Goal: Task Accomplishment & Management: Manage account settings

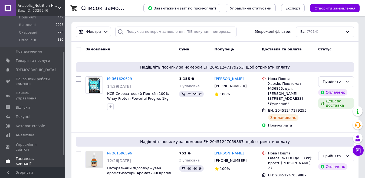
scroll to position [53, 0]
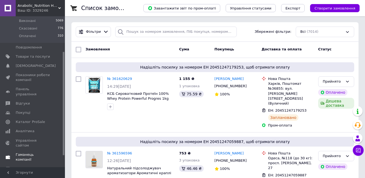
drag, startPoint x: 63, startPoint y: 100, endPoint x: 35, endPoint y: 139, distance: 47.5
click at [35, 152] on span "Гаманець компанії" at bounding box center [33, 157] width 34 height 10
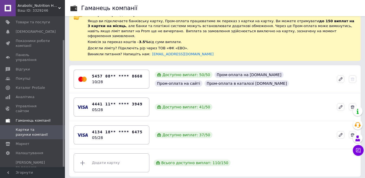
scroll to position [27, 0]
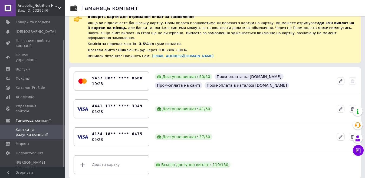
click at [342, 135] on icon at bounding box center [340, 136] width 3 height 3
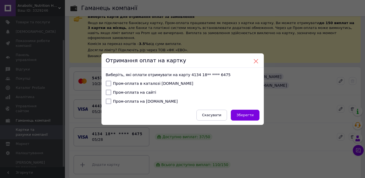
click at [255, 61] on button at bounding box center [256, 61] width 5 height 5
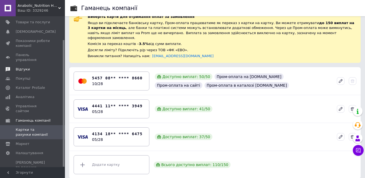
click at [19, 67] on span "Відгуки" at bounding box center [23, 69] width 14 height 5
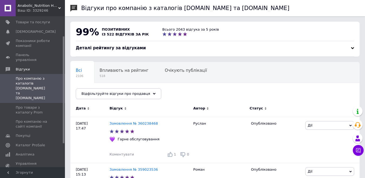
click at [353, 48] on div at bounding box center [352, 48] width 3 height 3
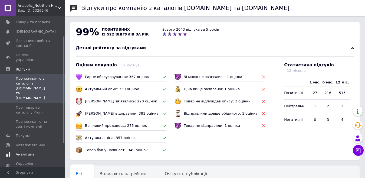
click at [20, 152] on span "Аналітика" at bounding box center [25, 154] width 19 height 5
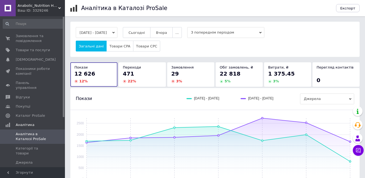
drag, startPoint x: 63, startPoint y: 44, endPoint x: 59, endPoint y: 15, distance: 29.0
click at [59, 15] on div "Anabolic_Nutrition Найкращий магазин спортивного харчування та вітамінів Ваш ID…" at bounding box center [32, 89] width 65 height 178
click at [34, 40] on span "Замовлення та повідомлення" at bounding box center [33, 39] width 34 height 10
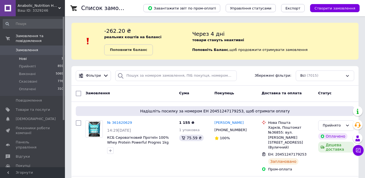
click at [61, 56] on span "1" at bounding box center [62, 58] width 2 height 5
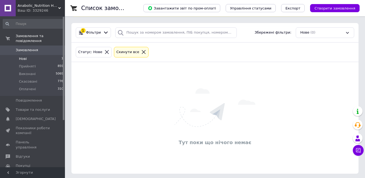
scroll to position [45, 0]
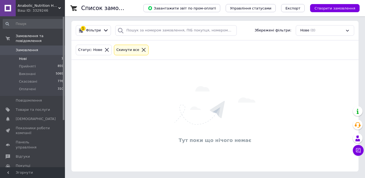
click at [88, 50] on div "Статус: Нове" at bounding box center [90, 50] width 26 height 6
click at [84, 51] on div "Статус: Нове" at bounding box center [90, 50] width 26 height 6
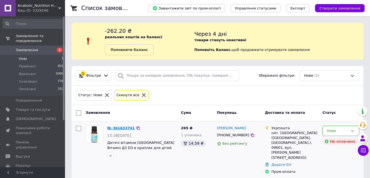
click at [114, 129] on link "№ 361633741" at bounding box center [121, 128] width 28 height 4
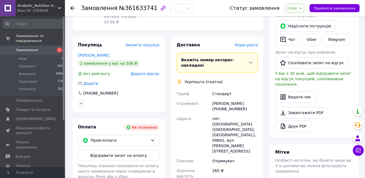
scroll to position [113, 0]
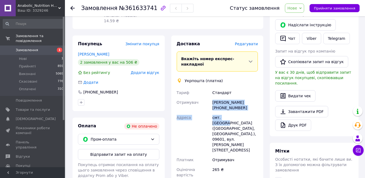
drag, startPoint x: 213, startPoint y: 81, endPoint x: 234, endPoint y: 96, distance: 25.7
click at [234, 96] on div "[PERSON_NAME] Отримувач [PERSON_NAME] [PHONE_NUMBER] [GEOGRAPHIC_DATA] смт. [GE…" at bounding box center [218, 134] width 84 height 92
copy div "[PERSON_NAME] [PHONE_NUMBER] [GEOGRAPHIC_DATA] смт. [GEOGRAPHIC_DATA]"
click at [80, 52] on link "[PERSON_NAME]" at bounding box center [93, 54] width 31 height 4
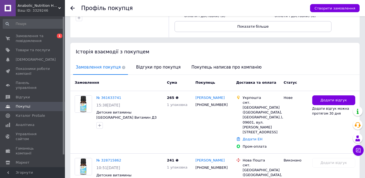
scroll to position [90, 0]
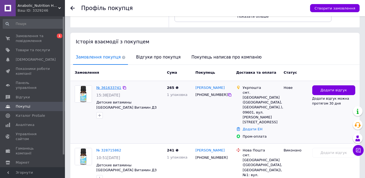
click at [108, 88] on link "№ 361633741" at bounding box center [108, 88] width 25 height 4
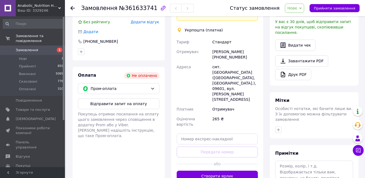
scroll to position [161, 0]
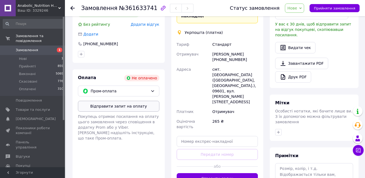
click at [140, 101] on button "Відправити запит на оплату" at bounding box center [119, 106] width 82 height 11
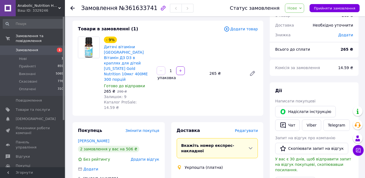
scroll to position [9, 0]
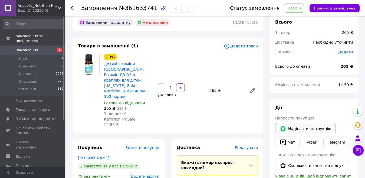
click at [293, 129] on button "Надіслати інструкцію" at bounding box center [305, 128] width 61 height 11
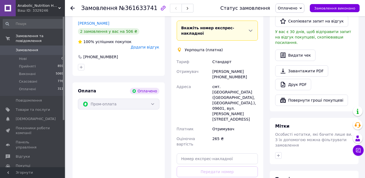
scroll to position [162, 0]
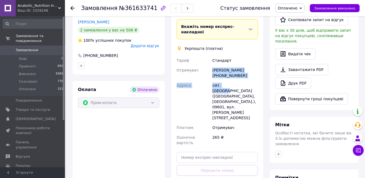
drag, startPoint x: 213, startPoint y: 49, endPoint x: 235, endPoint y: 64, distance: 26.5
click at [235, 64] on div "Тариф Стандарт Отримувач Світлана Литвин +380962280727 Адреса смт. Рокитне (Киї…" at bounding box center [218, 102] width 84 height 92
copy div "Світлана Литвин +380962280727 Адреса смт. Рокитне"
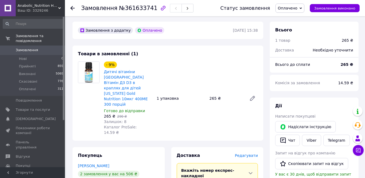
scroll to position [0, 0]
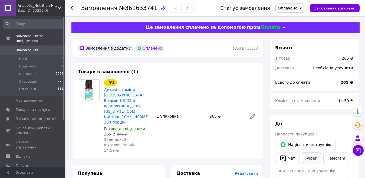
click at [309, 160] on link "Viber" at bounding box center [311, 157] width 19 height 11
click at [28, 48] on span "Замовлення" at bounding box center [27, 50] width 22 height 5
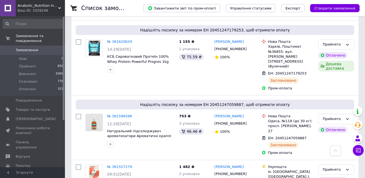
scroll to position [140, 0]
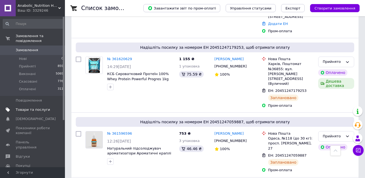
click at [39, 107] on span "Товари та послуги" at bounding box center [33, 109] width 34 height 5
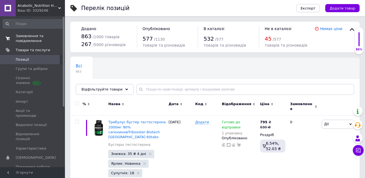
click at [26, 40] on span "Замовлення та повідомлення" at bounding box center [33, 39] width 34 height 10
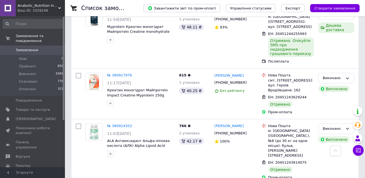
scroll to position [1279, 0]
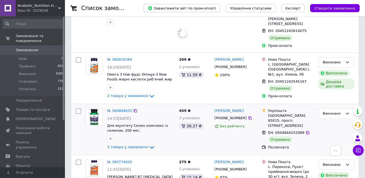
scroll to position [1395, 0]
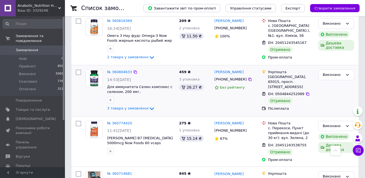
scroll to position [1460, 0]
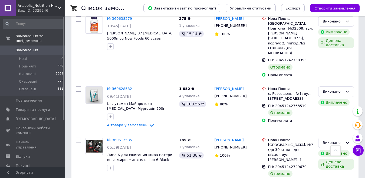
scroll to position [1798, 0]
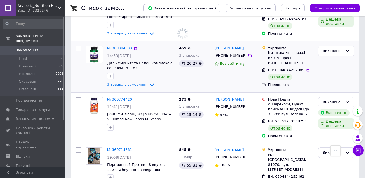
scroll to position [1447, 0]
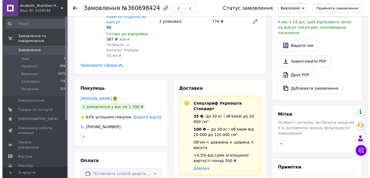
scroll to position [155, 0]
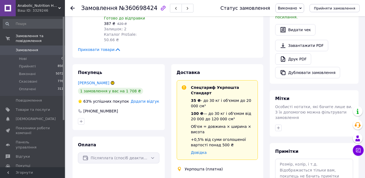
click at [147, 99] on span "Додати відгук" at bounding box center [145, 101] width 28 height 4
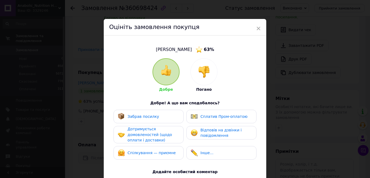
click at [138, 117] on span "Забрав посилку" at bounding box center [144, 116] width 32 height 4
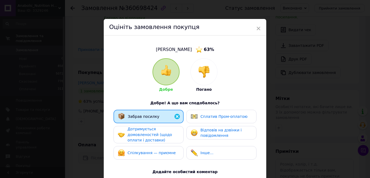
click at [138, 136] on span "Дотримується домовленостей (щодо оплати і доставки)" at bounding box center [150, 134] width 44 height 15
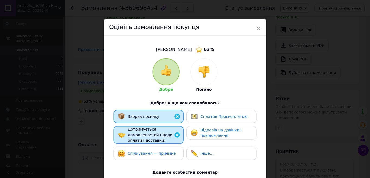
click at [138, 153] on span "Спілкування — приємне" at bounding box center [152, 153] width 48 height 4
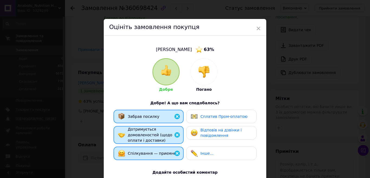
click at [210, 133] on span "Відповів на дзвінки і повідомлення" at bounding box center [220, 133] width 41 height 10
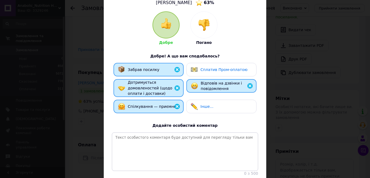
scroll to position [53, 0]
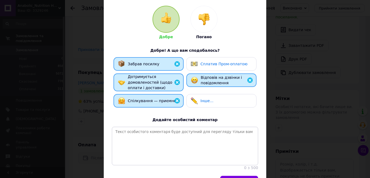
drag, startPoint x: 368, startPoint y: 116, endPoint x: 370, endPoint y: 157, distance: 40.9
click at [370, 157] on div "× Оцініть замовлення покупця Зубанова Анна 63 % Добре Погано Добре! А що вам сп…" at bounding box center [185, 89] width 370 height 178
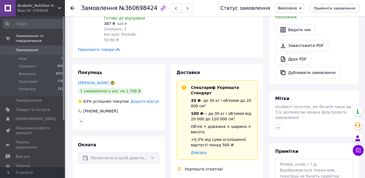
click at [148, 99] on span "Додати відгук" at bounding box center [145, 101] width 28 height 4
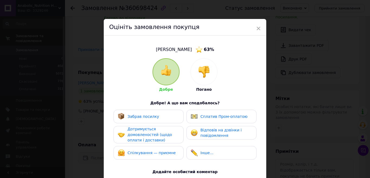
click at [145, 115] on span "Забрав посилку" at bounding box center [144, 116] width 32 height 4
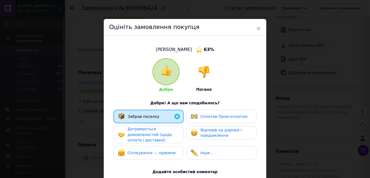
click at [145, 131] on span "Дотримується домовленостей (щодо оплати і доставки)" at bounding box center [150, 134] width 44 height 15
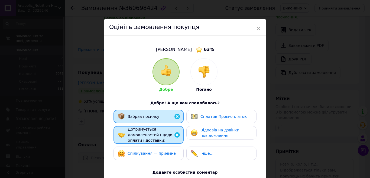
click at [150, 153] on span "Спілкування — приємне" at bounding box center [152, 153] width 48 height 4
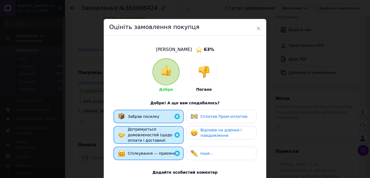
click at [220, 131] on span "Відповів на дзвінки і повідомлення" at bounding box center [220, 133] width 41 height 10
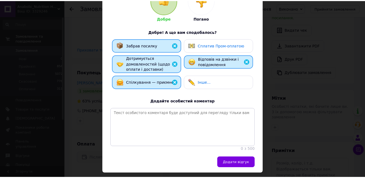
scroll to position [89, 0]
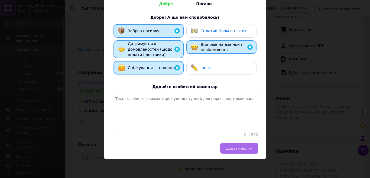
click at [244, 148] on span "Додати відгук" at bounding box center [239, 148] width 27 height 4
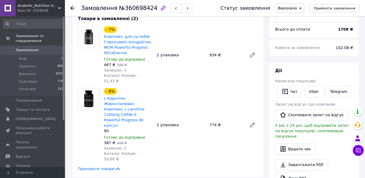
scroll to position [0, 0]
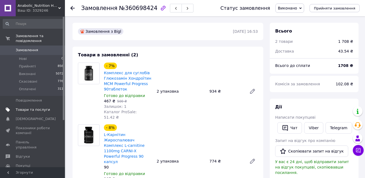
click at [17, 107] on span "Товари та послуги" at bounding box center [33, 109] width 34 height 5
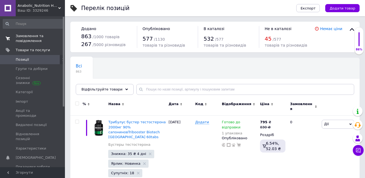
click at [28, 39] on span "Замовлення та повідомлення" at bounding box center [33, 39] width 34 height 10
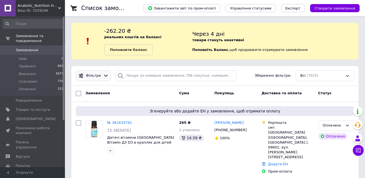
click at [97, 76] on span "Фільтри" at bounding box center [93, 75] width 15 height 5
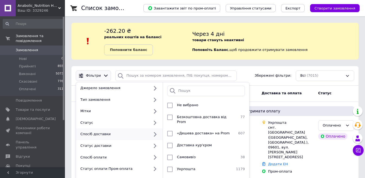
click at [155, 135] on icon at bounding box center [155, 134] width 7 height 7
click at [170, 167] on input "checkbox" at bounding box center [169, 169] width 5 height 5
checkbox input "true"
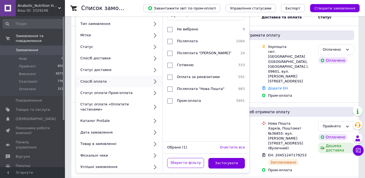
click at [155, 82] on icon at bounding box center [155, 81] width 7 height 7
click at [170, 41] on input "checkbox" at bounding box center [169, 41] width 5 height 5
checkbox input "true"
click at [218, 160] on button "Застосувати" at bounding box center [227, 163] width 37 height 11
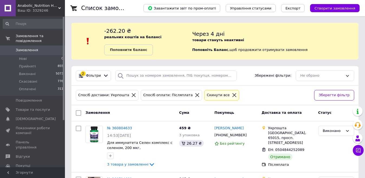
click at [25, 48] on span "Замовлення" at bounding box center [27, 50] width 22 height 5
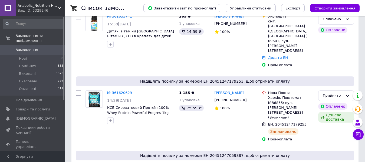
scroll to position [125, 0]
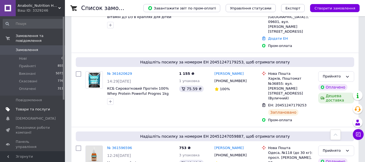
click at [21, 107] on span "Товари та послуги" at bounding box center [33, 109] width 34 height 5
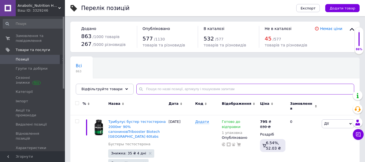
click at [146, 90] on input "text" at bounding box center [245, 89] width 218 height 11
click at [140, 89] on input "text" at bounding box center [245, 89] width 218 height 11
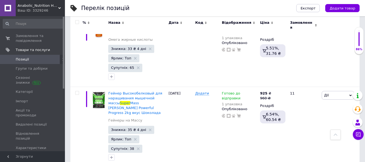
scroll to position [353, 0]
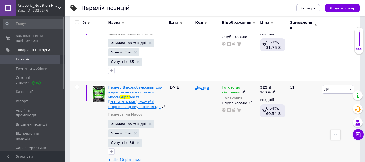
type input "super"
click at [144, 86] on span "Гейнер Высокобелковый для наращивания мышечной массы" at bounding box center [135, 93] width 54 height 14
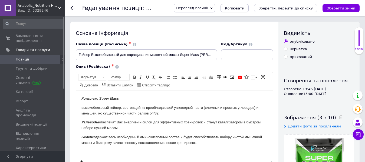
click at [241, 8] on span "Копіювати" at bounding box center [234, 8] width 19 height 4
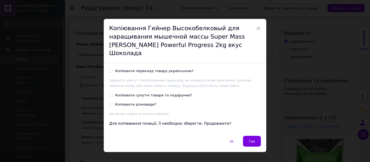
click at [109, 69] on input "Копіювати переклад товару українською?" at bounding box center [111, 71] width 4 height 4
checkbox input "true"
click at [251, 140] on span "Так" at bounding box center [252, 142] width 6 height 4
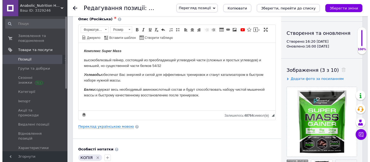
scroll to position [74, 0]
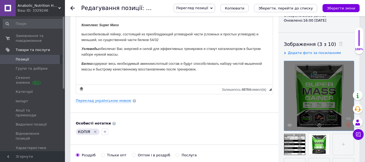
click at [348, 126] on icon at bounding box center [349, 125] width 4 height 4
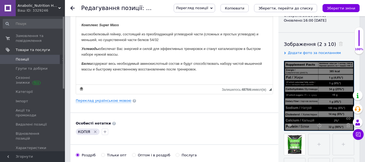
click at [348, 126] on icon at bounding box center [349, 125] width 4 height 4
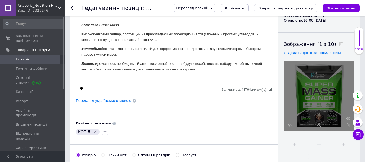
click at [348, 126] on icon at bounding box center [349, 125] width 4 height 4
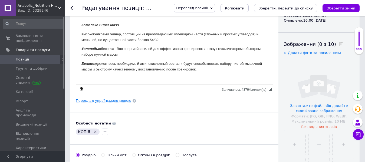
click at [323, 105] on input "file" at bounding box center [319, 96] width 70 height 70
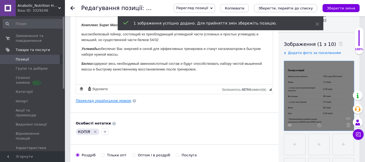
click at [97, 101] on link "Переклад українською мовою" at bounding box center [104, 101] width 56 height 4
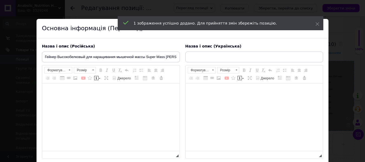
type input "Гейнер Високобілковий для нарощування м'язової маси Super Mass Gainer Powerful …"
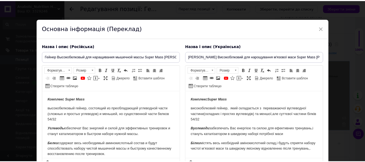
scroll to position [0, 0]
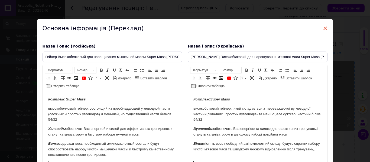
click at [324, 28] on span "×" at bounding box center [325, 28] width 5 height 9
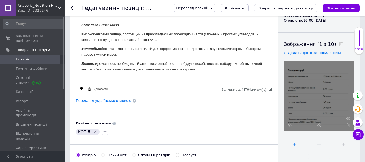
click at [292, 145] on input "file" at bounding box center [294, 144] width 21 height 21
type input "C:\fakepath\Hyper Mass Biotech 1000g Strawberry.jpg"
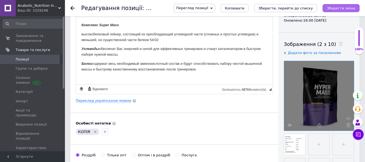
click at [344, 7] on icon "Зберегти зміни" at bounding box center [341, 8] width 28 height 4
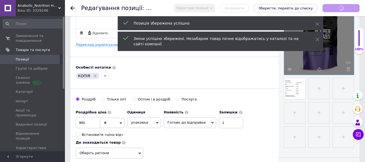
scroll to position [137, 0]
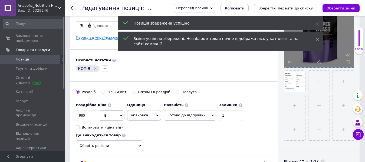
click at [95, 69] on icon "Видалити мітку" at bounding box center [95, 69] width 4 height 4
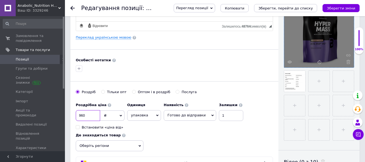
click at [83, 116] on input "960" at bounding box center [88, 115] width 24 height 11
type input "1000"
click at [337, 9] on icon "Зберегти зміни" at bounding box center [341, 8] width 28 height 4
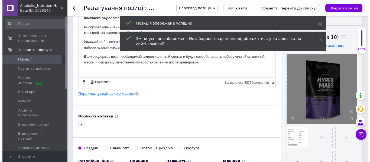
scroll to position [71, 0]
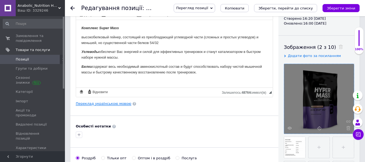
click at [92, 104] on link "Переклад українською мовою" at bounding box center [104, 104] width 56 height 4
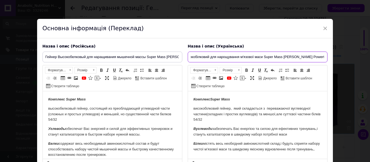
scroll to position [0, 65]
drag, startPoint x: 282, startPoint y: 56, endPoint x: 286, endPoint y: 57, distance: 4.2
click at [286, 57] on input "Гейнер Високобілковий для нарощування м'язової маси Super Mass Gainer Powerful …" at bounding box center [258, 57] width 140 height 11
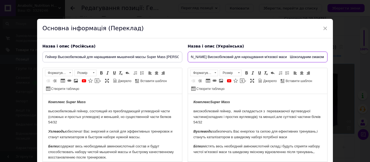
scroll to position [0, 0]
paste input "Hyper Mass - 1000g Strawberry"
click at [295, 57] on input "Гейнер Високобілковий для нарощування м'язової маси Hyper Mass - 1000g Strawber…" at bounding box center [258, 57] width 140 height 11
click at [273, 56] on input "Гейнер Високобілковий для нарощування м'язової маси Hyper Mass BiotechUSA 1000g…" at bounding box center [258, 57] width 140 height 11
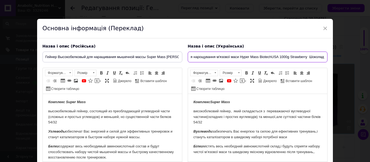
scroll to position [0, 63]
drag, startPoint x: 289, startPoint y: 57, endPoint x: 325, endPoint y: 57, distance: 36.3
click at [325, 57] on input "Гейнер Високобілковий для нарощування м'язової маси Hyper Mass BiotechUSA 1000g…" at bounding box center [258, 57] width 140 height 11
drag, startPoint x: 229, startPoint y: 57, endPoint x: 282, endPoint y: 60, distance: 53.7
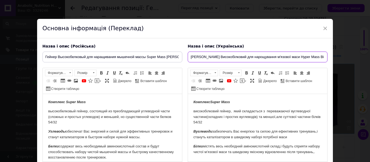
click at [282, 60] on input "Гейнер Високобілковий для нарощування м'язової маси Hyper Mass BiotechUSA 1000g…" at bounding box center [258, 57] width 140 height 11
type input "[PERSON_NAME] Високобілковий Hyper Mass BiotechUSA 1000g Strawberry зі смаком П…"
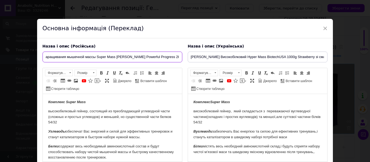
scroll to position [0, 61]
drag, startPoint x: 45, startPoint y: 57, endPoint x: 183, endPoint y: 61, distance: 138.4
click at [183, 61] on div "Назва і опис (Російська) Гейнер Высокобелковый для наращивания мышечной массы S…" at bounding box center [112, 108] width 145 height 134
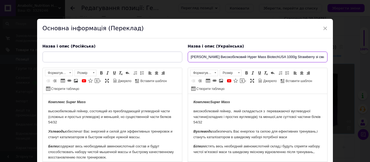
scroll to position [0, 6]
drag, startPoint x: 190, startPoint y: 57, endPoint x: 339, endPoint y: 63, distance: 149.3
click at [339, 63] on div "× Основна інформація (Переклад) Назва і опис (Російська) Комплекс Super Mass вы…" at bounding box center [185, 81] width 370 height 162
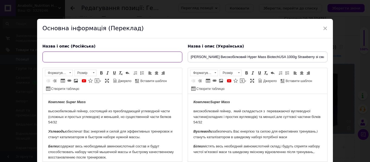
click at [65, 58] on input "text" at bounding box center [113, 57] width 140 height 11
paste input "Гейнер Высокобелковый Hyper Mass BiotechUSA 1000g Strawberry со вкусом Клубники"
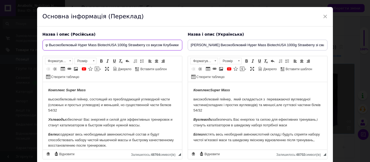
scroll to position [12, 0]
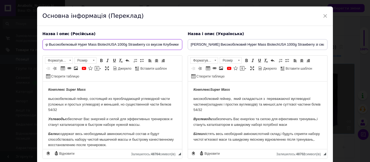
type input "Гейнер Высокобелковый Hyper Mass BiotechUSA 1000g Strawberry со вкусом Клубники"
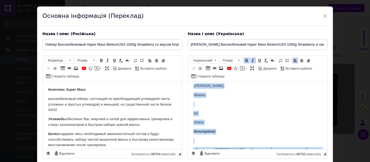
scroll to position [329, 0]
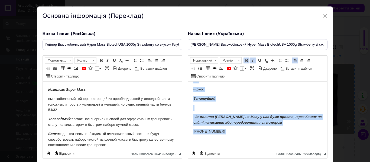
drag, startPoint x: 193, startPoint y: 90, endPoint x: 431, endPoint y: 233, distance: 277.7
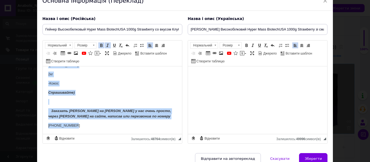
scroll to position [34, 0]
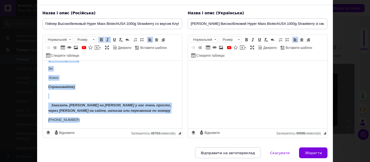
drag, startPoint x: 48, startPoint y: 69, endPoint x: 107, endPoint y: 137, distance: 89.6
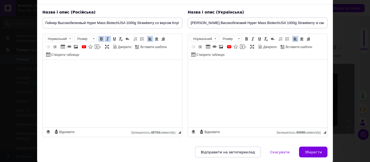
scroll to position [0, 0]
click at [200, 66] on p "Редактор, 68E7C9D7-EAEC-4529-BFA6-7BCDC01D76A3" at bounding box center [257, 69] width 128 height 6
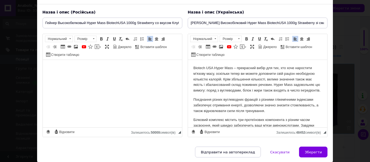
scroll to position [112, 0]
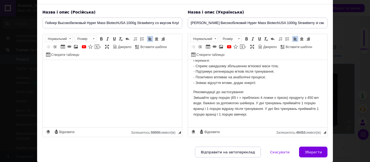
click at [80, 75] on html at bounding box center [112, 68] width 139 height 17
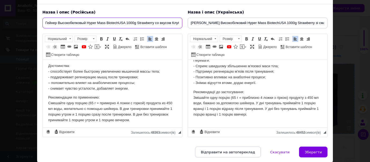
drag, startPoint x: 106, startPoint y: 22, endPoint x: 126, endPoint y: 22, distance: 20.3
click at [126, 22] on input "Гейнер Высокобелковый Hyper Mass BiotechUSA 1000g Strawberry со вкусом Клубники" at bounding box center [113, 23] width 140 height 11
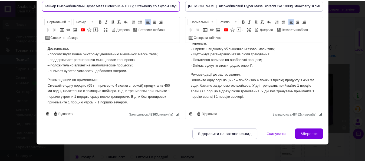
scroll to position [54, 0]
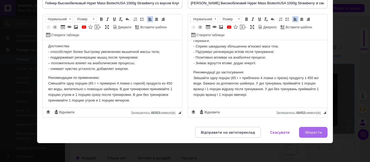
click at [311, 134] on span "Зберегти" at bounding box center [313, 133] width 17 height 4
type input "Гейнер Высокобелковый Hyper Mass BiotechUSA 1000g Strawberry со вкусом Клубники"
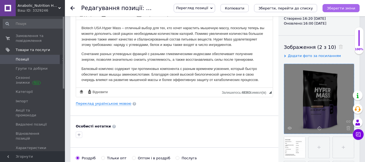
click at [339, 8] on icon "Зберегти зміни" at bounding box center [341, 8] width 28 height 4
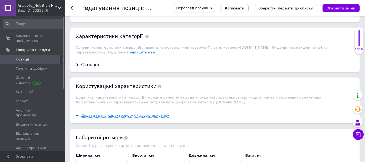
scroll to position [523, 0]
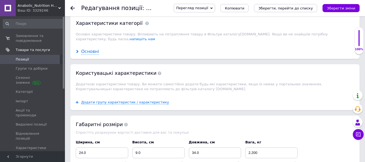
click at [88, 49] on div "Основні" at bounding box center [90, 52] width 18 height 6
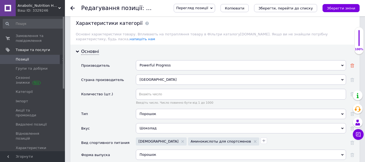
click at [353, 64] on icon at bounding box center [353, 66] width 4 height 4
click at [353, 78] on icon at bounding box center [353, 80] width 4 height 4
click at [163, 61] on div "Оберіть значення" at bounding box center [241, 65] width 210 height 10
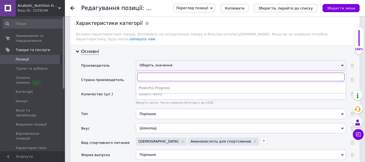
click at [151, 74] on input "text" at bounding box center [241, 77] width 208 height 9
paste input "BiotechUSA"
click at [141, 73] on input "BiotechUSA" at bounding box center [241, 77] width 208 height 9
click at [167, 73] on input "BiotechUSA" at bounding box center [241, 77] width 208 height 9
click at [152, 73] on input "BiotechUSA" at bounding box center [241, 77] width 208 height 9
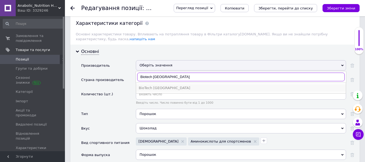
type input "Biotech USA"
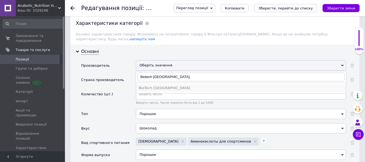
click at [155, 86] on div "BioTech USA" at bounding box center [241, 88] width 204 height 5
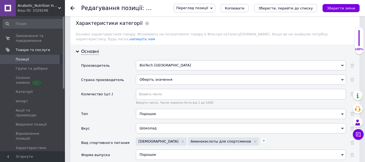
click at [148, 76] on div "Оберіть значення" at bounding box center [241, 80] width 210 height 10
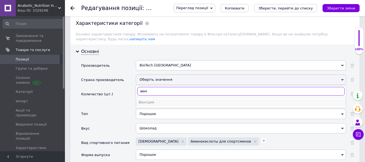
type input "венг"
click at [150, 100] on div "Венгрия" at bounding box center [241, 102] width 204 height 5
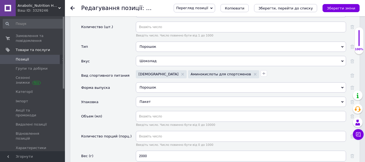
scroll to position [594, 0]
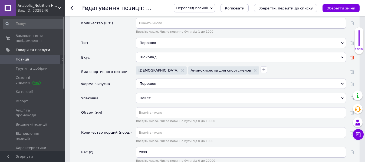
click at [351, 56] on icon at bounding box center [353, 58] width 4 height 4
click at [163, 52] on div "Оберіть значення" at bounding box center [241, 57] width 210 height 10
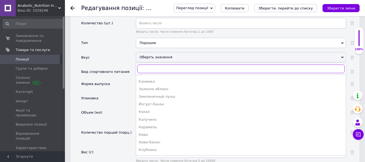
scroll to position [441, 0]
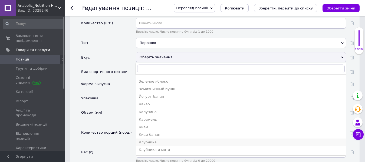
click at [151, 140] on div "Клубника" at bounding box center [241, 142] width 204 height 5
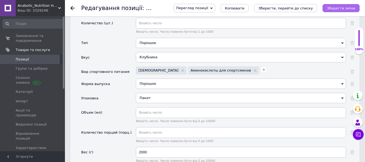
click at [348, 7] on icon "Зберегти зміни" at bounding box center [341, 8] width 28 height 4
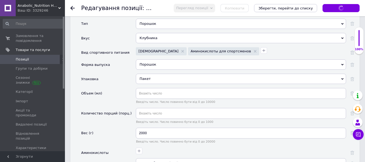
scroll to position [615, 0]
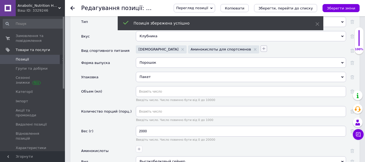
click at [262, 47] on icon "button" at bounding box center [264, 49] width 4 height 4
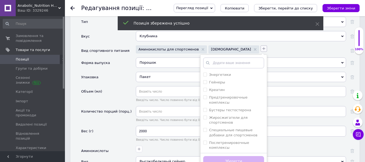
click at [262, 47] on icon "button" at bounding box center [264, 49] width 4 height 4
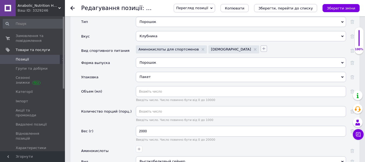
click at [262, 47] on icon "button" at bounding box center [263, 48] width 3 height 3
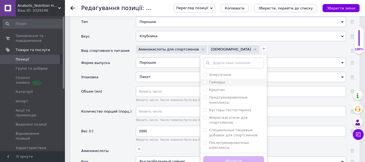
click at [203, 80] on input "Гейнеры" at bounding box center [205, 82] width 4 height 4
checkbox input "true"
click at [203, 157] on button "Зберегти" at bounding box center [233, 162] width 61 height 11
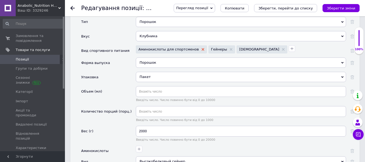
click at [202, 48] on use at bounding box center [203, 49] width 3 height 3
click at [217, 47] on icon "button" at bounding box center [219, 49] width 4 height 4
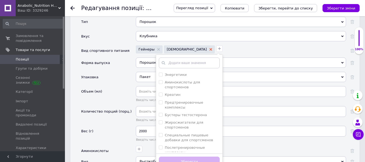
click at [210, 48] on use at bounding box center [211, 49] width 3 height 3
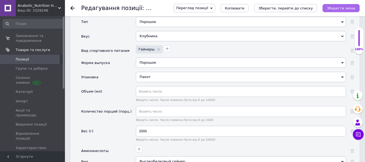
click at [345, 10] on icon "Зберегти зміни" at bounding box center [341, 8] width 28 height 4
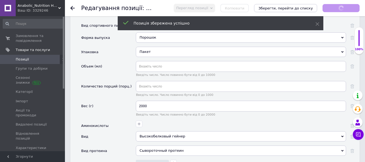
scroll to position [644, 0]
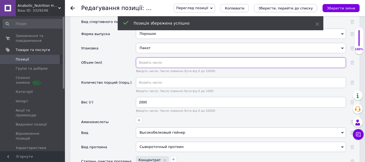
click at [142, 57] on input "text" at bounding box center [241, 62] width 210 height 11
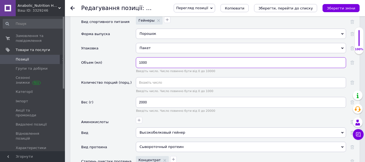
type input "1000"
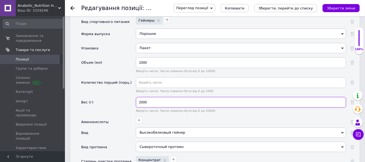
click at [140, 97] on input "2000" at bounding box center [241, 102] width 210 height 11
type input "1000"
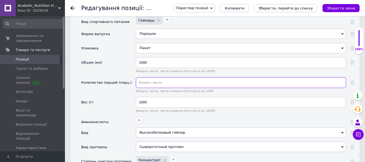
click at [144, 77] on input "text" at bounding box center [241, 82] width 210 height 11
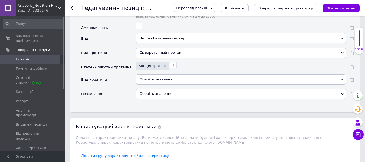
scroll to position [740, 0]
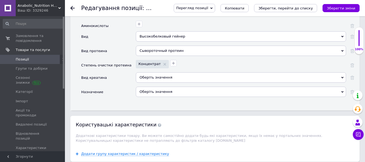
click at [343, 50] on use at bounding box center [343, 51] width 2 height 2
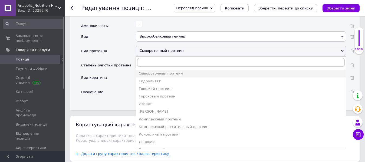
click at [343, 50] on use at bounding box center [343, 51] width 2 height 2
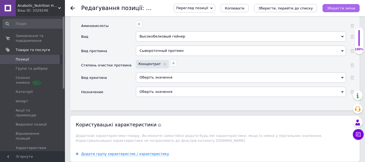
click at [341, 6] on icon "Зберегти зміни" at bounding box center [341, 8] width 28 height 4
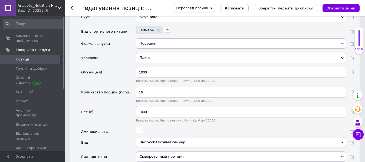
scroll to position [636, 0]
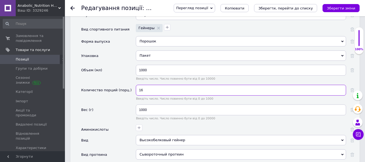
click at [145, 85] on input "16" at bounding box center [241, 90] width 210 height 11
type input "15"
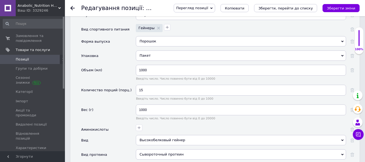
click at [120, 105] on div "Вес (г)" at bounding box center [108, 115] width 55 height 20
click at [341, 10] on icon "Зберегти зміни" at bounding box center [341, 8] width 28 height 4
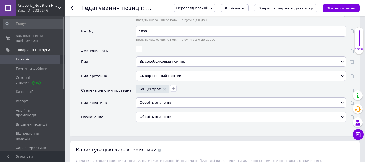
scroll to position [717, 0]
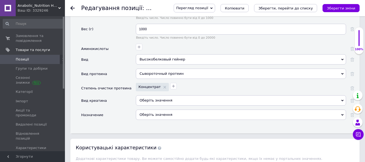
click at [343, 73] on use at bounding box center [343, 74] width 2 height 2
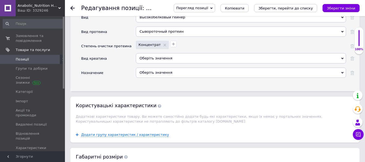
scroll to position [763, 0]
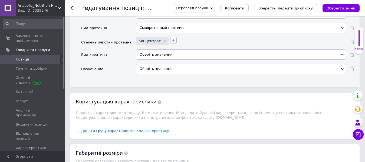
click at [171, 38] on icon "button" at bounding box center [173, 40] width 4 height 4
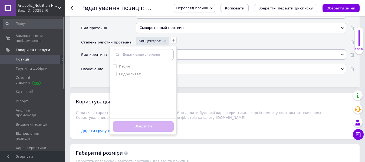
click at [196, 39] on div "Концентрат Изолят Гидролизат Додати ваше значення Зберегти" at bounding box center [241, 40] width 212 height 9
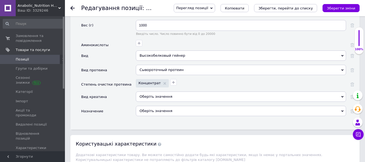
scroll to position [723, 0]
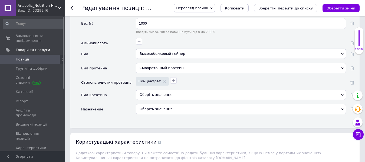
click at [340, 64] on div "Сывороточный протеин" at bounding box center [241, 68] width 210 height 10
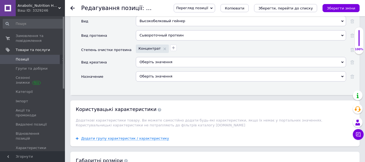
scroll to position [758, 0]
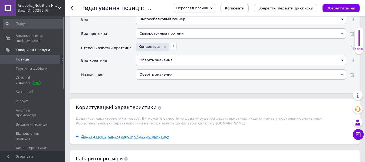
click at [322, 30] on div "Сывороточный протеин" at bounding box center [241, 33] width 210 height 10
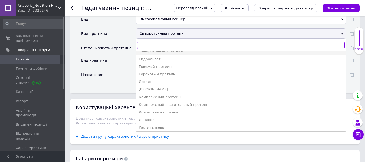
scroll to position [0, 0]
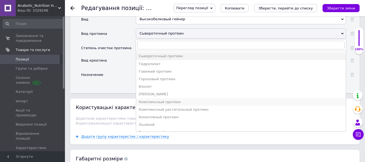
click at [167, 100] on div "Комплексный протеин" at bounding box center [241, 102] width 204 height 5
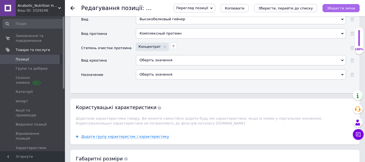
click at [352, 7] on icon "Зберегти зміни" at bounding box center [341, 8] width 28 height 4
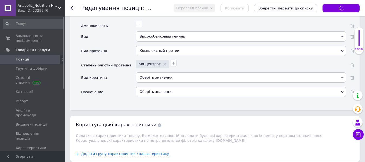
scroll to position [725, 0]
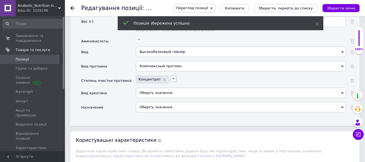
click at [171, 77] on icon "button" at bounding box center [173, 79] width 4 height 4
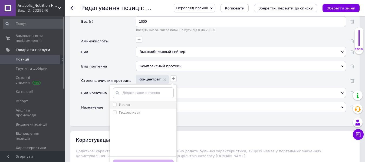
click at [113, 103] on input "Изолят" at bounding box center [115, 105] width 4 height 4
checkbox input "true"
click at [142, 160] on button "Зберегти" at bounding box center [143, 165] width 61 height 11
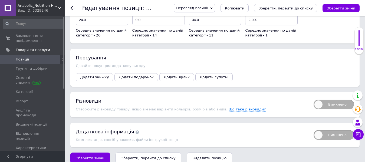
scroll to position [929, 0]
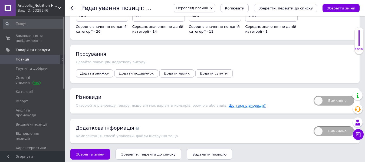
click at [172, 71] on span "Додати ярлик" at bounding box center [177, 73] width 26 height 4
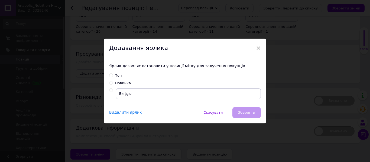
click at [109, 83] on input "Новинка" at bounding box center [111, 83] width 4 height 4
radio input "true"
click at [243, 112] on span "Зберегти" at bounding box center [246, 113] width 17 height 4
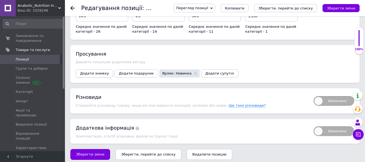
click at [89, 71] on span "Додати знижку" at bounding box center [94, 73] width 29 height 4
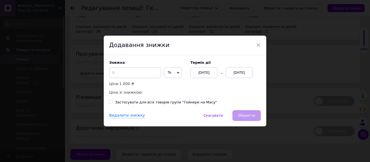
click at [173, 73] on span "%" at bounding box center [173, 72] width 18 height 11
click at [174, 82] on li "₴" at bounding box center [172, 84] width 17 height 8
click at [114, 74] on input at bounding box center [135, 72] width 52 height 11
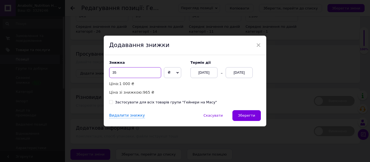
type input "35"
click at [243, 74] on div "[DATE]" at bounding box center [239, 72] width 27 height 11
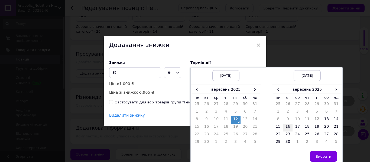
click at [288, 128] on td "16" at bounding box center [288, 128] width 10 height 8
click at [322, 155] on span "Вибрати" at bounding box center [324, 157] width 16 height 4
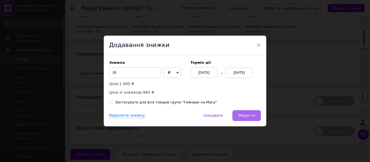
click at [242, 115] on span "Зберегти" at bounding box center [246, 116] width 17 height 4
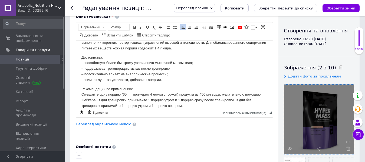
scroll to position [79, 0]
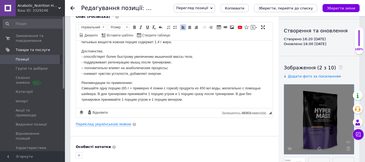
drag, startPoint x: 270, startPoint y: 56, endPoint x: 353, endPoint y: 146, distance: 122.8
click at [342, 7] on icon "Зберегти зміни" at bounding box center [341, 8] width 28 height 4
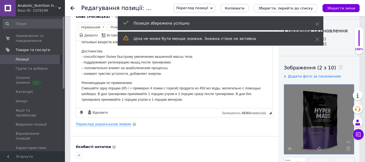
click at [74, 8] on use at bounding box center [72, 8] width 4 height 4
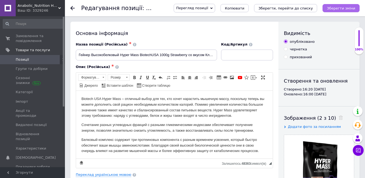
click at [344, 8] on icon "Зберегти зміни" at bounding box center [341, 8] width 28 height 4
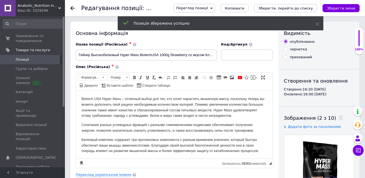
click at [71, 9] on use at bounding box center [72, 8] width 4 height 4
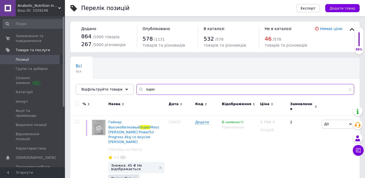
drag, startPoint x: 138, startPoint y: 88, endPoint x: 156, endPoint y: 91, distance: 17.6
click at [156, 91] on input "super" at bounding box center [245, 89] width 218 height 11
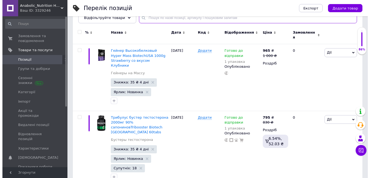
scroll to position [83, 0]
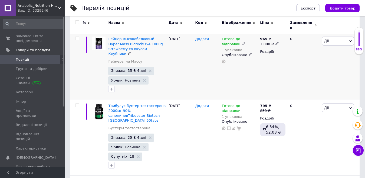
click at [328, 39] on span "Дії" at bounding box center [326, 41] width 5 height 4
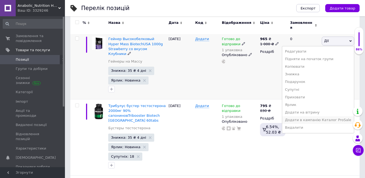
click at [312, 117] on li "Додати в кампанію Каталог ProSale" at bounding box center [318, 120] width 72 height 8
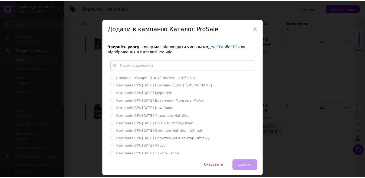
scroll to position [71, 0]
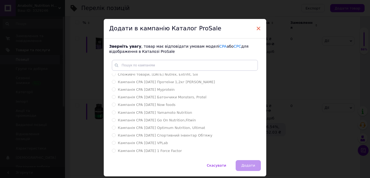
click at [259, 24] on span "×" at bounding box center [258, 28] width 5 height 9
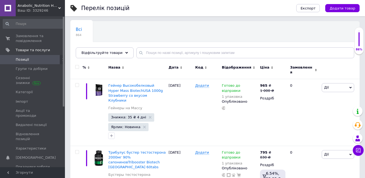
scroll to position [0, 0]
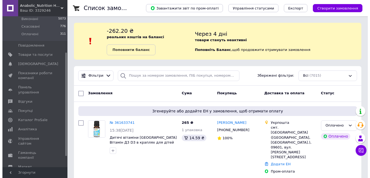
scroll to position [56, 0]
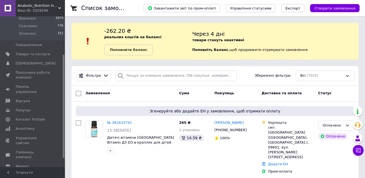
drag, startPoint x: 64, startPoint y: 107, endPoint x: 67, endPoint y: 145, distance: 38.1
click at [25, 117] on span "Каталог ProSale" at bounding box center [30, 119] width 29 height 5
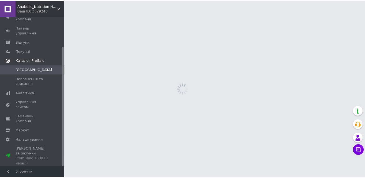
scroll to position [37, 0]
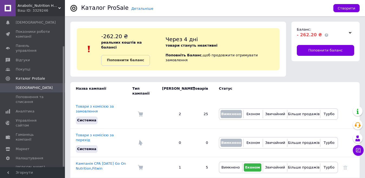
click at [351, 32] on icon at bounding box center [350, 32] width 3 height 3
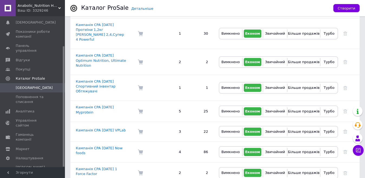
scroll to position [395, 0]
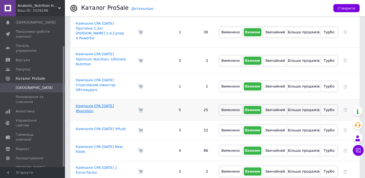
click at [96, 104] on link "Кампанія CPA [DATE] Myprotein" at bounding box center [95, 108] width 38 height 9
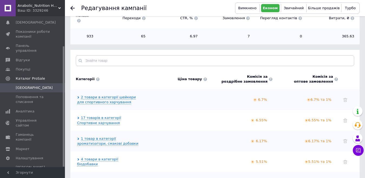
scroll to position [158, 0]
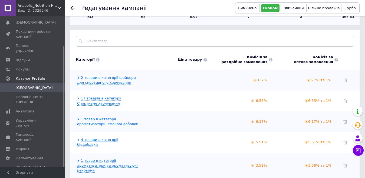
click at [97, 138] on link "4 товари в категорії біодобавки" at bounding box center [97, 142] width 41 height 9
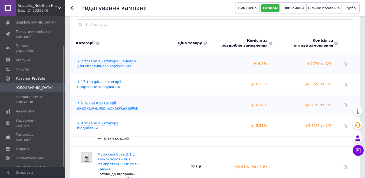
scroll to position [169, 0]
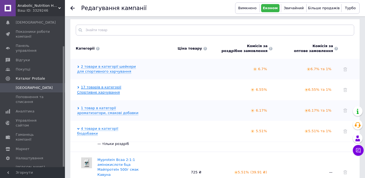
click at [90, 85] on link "17 товарів в категорії Спортивне харчування" at bounding box center [99, 89] width 44 height 9
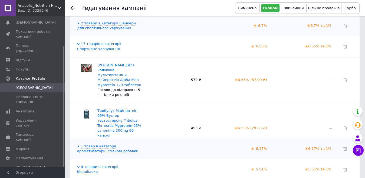
scroll to position [213, 0]
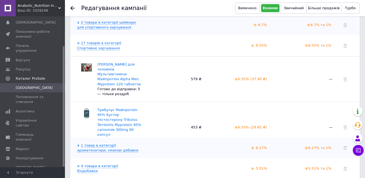
drag, startPoint x: 360, startPoint y: 50, endPoint x: 360, endPoint y: 55, distance: 4.6
click at [360, 55] on div "Редагування кампанії Вимкнено Економ Звичайний Більше продажів Турбо -262.20 ₴ …" at bounding box center [215, 46] width 300 height 518
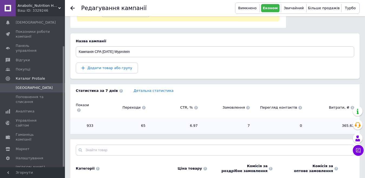
scroll to position [18, 0]
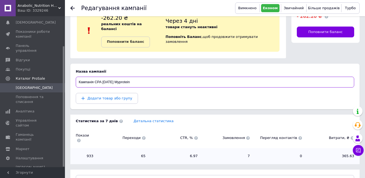
click at [139, 77] on input "Кампанія CPA [DATE] Myprotein" at bounding box center [215, 82] width 279 height 11
click at [138, 77] on input "Кампанія CPA [DATE] Myprotein, Biotech" at bounding box center [215, 82] width 279 height 11
click at [136, 77] on input "Кампанія CPA [DATE] Myprotein Biotech" at bounding box center [215, 82] width 279 height 11
drag, startPoint x: 138, startPoint y: 76, endPoint x: 154, endPoint y: 76, distance: 15.7
click at [154, 77] on input "Кампанія CPA [DATE] Myprotein, Biotech" at bounding box center [215, 82] width 279 height 11
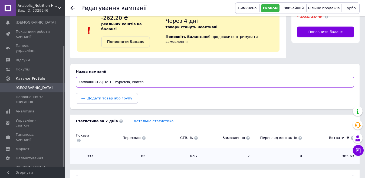
type input "Кампанія CPA [DATE] Myprotein,"
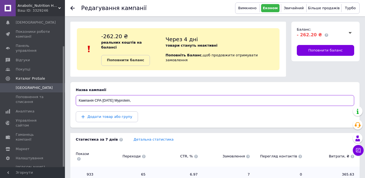
scroll to position [14, 0]
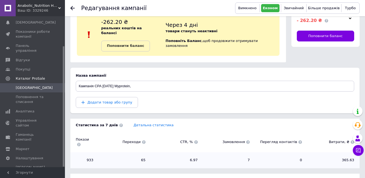
click at [73, 8] on use at bounding box center [72, 8] width 4 height 4
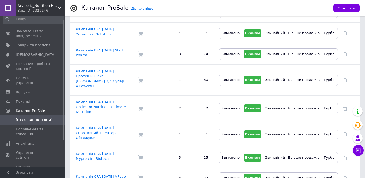
scroll to position [1, 0]
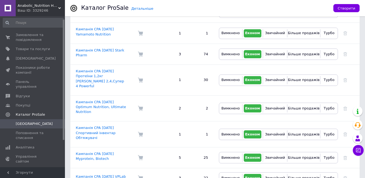
drag, startPoint x: 64, startPoint y: 56, endPoint x: 64, endPoint y: 27, distance: 29.0
click at [64, 27] on div at bounding box center [64, 79] width 2 height 120
click at [36, 48] on span "Товари та послуги" at bounding box center [33, 49] width 34 height 5
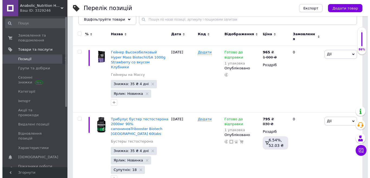
scroll to position [82, 0]
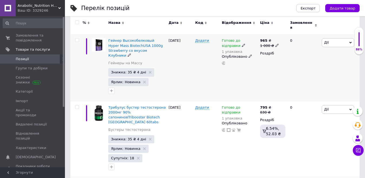
click at [335, 42] on span "Дії" at bounding box center [338, 42] width 32 height 9
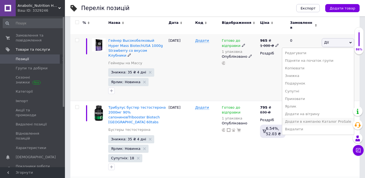
click at [319, 120] on li "Додати в кампанію Каталог ProSale" at bounding box center [318, 122] width 72 height 8
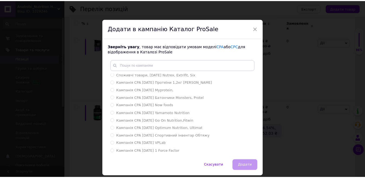
scroll to position [71, 0]
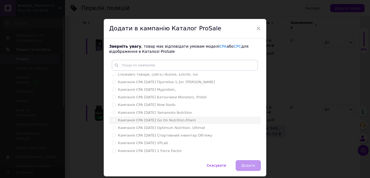
click at [258, 122] on li "Кампанія CPA [DATE] Go On Nutrition,Fitwin" at bounding box center [184, 120] width 151 height 8
radio input "true"
click at [256, 29] on span "×" at bounding box center [258, 28] width 5 height 9
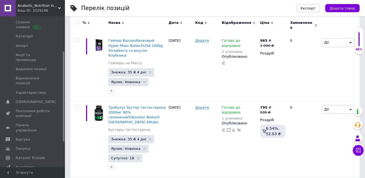
scroll to position [60, 0]
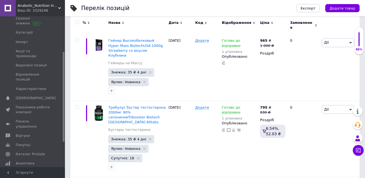
drag, startPoint x: 63, startPoint y: 99, endPoint x: 67, endPoint y: 134, distance: 35.1
click at [37, 152] on span "Каталог ProSale" at bounding box center [30, 154] width 29 height 5
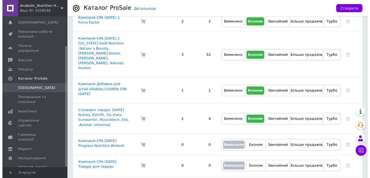
scroll to position [535, 0]
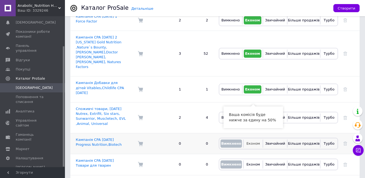
click at [250, 141] on span "Економ" at bounding box center [254, 143] width 14 height 4
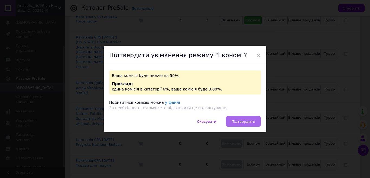
click at [242, 121] on span "Підтвердити" at bounding box center [244, 121] width 24 height 4
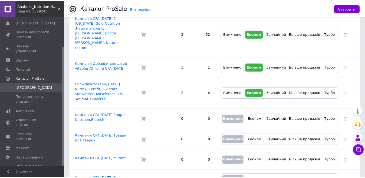
scroll to position [499, 0]
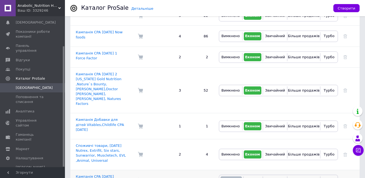
click at [108, 174] on link "Кампанія CPA [DATE] Progress Nutrition,Biotech" at bounding box center [99, 178] width 46 height 9
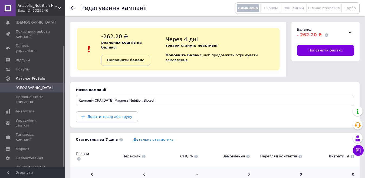
click at [114, 115] on span "Додати товар або групу" at bounding box center [109, 117] width 45 height 4
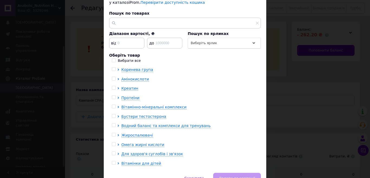
scroll to position [61, 0]
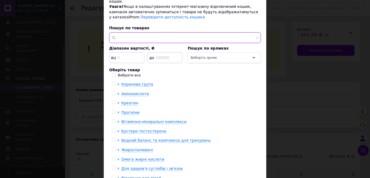
click at [127, 33] on input "text" at bounding box center [185, 37] width 152 height 11
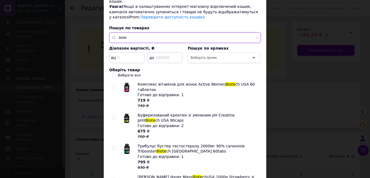
type input "biote"
click at [113, 85] on input "checkbox" at bounding box center [114, 87] width 4 height 4
checkbox input "true"
click at [112, 116] on input "checkbox" at bounding box center [114, 118] width 4 height 4
checkbox input "true"
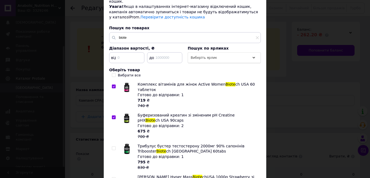
click at [112, 147] on input "checkbox" at bounding box center [114, 149] width 4 height 4
checkbox input "true"
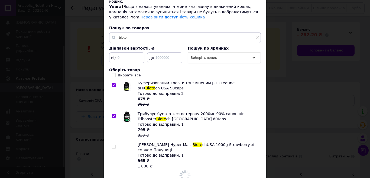
scroll to position [19, 0]
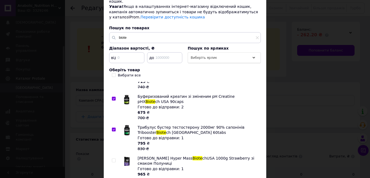
click at [113, 159] on input "checkbox" at bounding box center [114, 161] width 4 height 4
checkbox input "true"
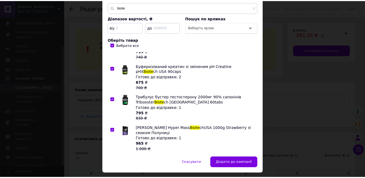
scroll to position [100, 0]
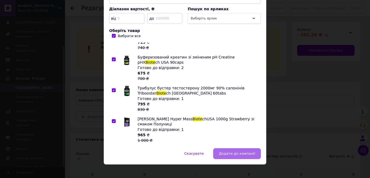
click at [240, 151] on span "Додати до кампанії" at bounding box center [237, 153] width 36 height 4
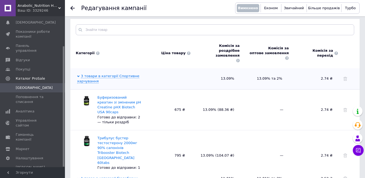
scroll to position [69, 0]
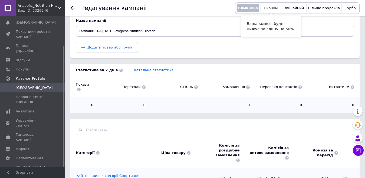
click at [274, 9] on span "Економ" at bounding box center [271, 8] width 14 height 4
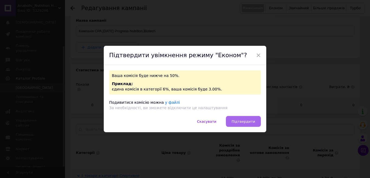
click at [234, 122] on span "Підтвердити" at bounding box center [244, 121] width 24 height 4
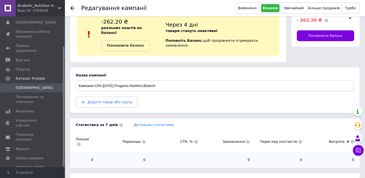
scroll to position [11, 0]
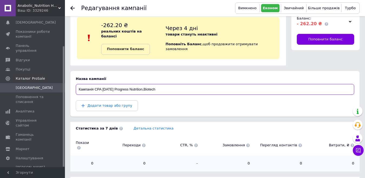
drag, startPoint x: 121, startPoint y: 85, endPoint x: 149, endPoint y: 84, distance: 27.9
click at [149, 84] on input "Кампанія CPA [DATE] Progress Nutrition,Biotech" at bounding box center [215, 89] width 279 height 11
click at [138, 85] on input "Кампанія CPA [DATE] ,Biotech" at bounding box center [215, 89] width 279 height 11
paste input "Progress Nutrition"
click at [134, 84] on input "Кампанія CPA [DATE] ,Biotech Progress Nutrition" at bounding box center [215, 89] width 279 height 11
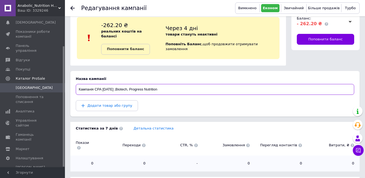
click at [122, 85] on input "Кампанія CPA [DATE] ,Biotech, Progress Nutrition" at bounding box center [215, 89] width 279 height 11
click at [133, 84] on input "Кампанія CPA [DATE] Biotech, Progress Nutrition" at bounding box center [215, 89] width 279 height 11
drag, startPoint x: 103, startPoint y: 84, endPoint x: 111, endPoint y: 84, distance: 7.9
click at [111, 84] on input "Кампанія CPA [DATE] BiotechUSA, Progress Nutrition" at bounding box center [215, 89] width 279 height 11
click at [119, 84] on input "Кампанія CPA [DATE] BiotechUSA, Progress Nutrition" at bounding box center [215, 89] width 279 height 11
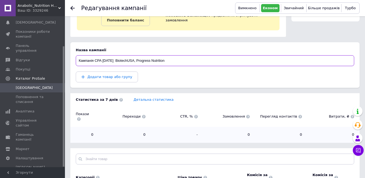
scroll to position [0, 0]
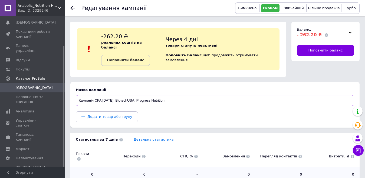
type input "Кампанія CPA [DATE] BiotechUSA, Progress Nutrition"
click at [73, 8] on use at bounding box center [72, 8] width 4 height 4
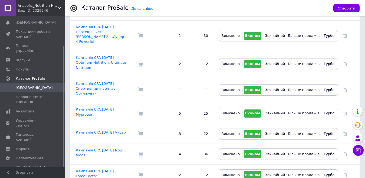
scroll to position [394, 0]
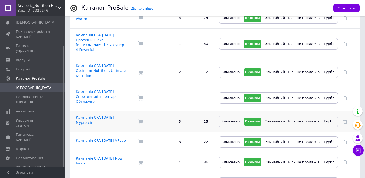
click at [105, 115] on link "Кампанія CPA [DATE] Myprotein," at bounding box center [95, 119] width 38 height 9
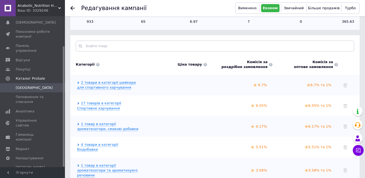
scroll to position [158, 0]
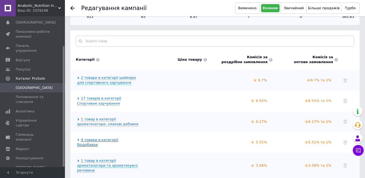
click at [118, 138] on link "4 товари в категорії біодобавки" at bounding box center [97, 142] width 41 height 9
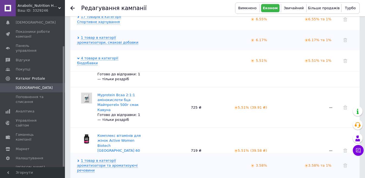
scroll to position [76, 0]
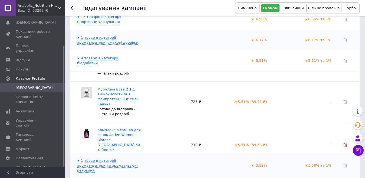
click at [345, 143] on use at bounding box center [346, 145] width 4 height 4
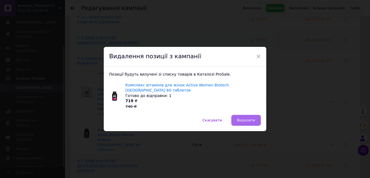
click at [243, 119] on span "Видалити" at bounding box center [246, 120] width 18 height 4
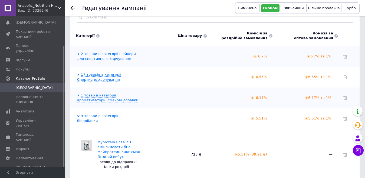
scroll to position [180, 0]
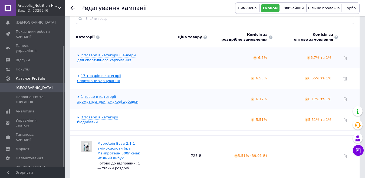
click at [95, 74] on link "17 товарів в категорії Спортивне харчування" at bounding box center [99, 78] width 44 height 9
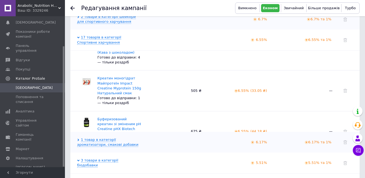
scroll to position [521, 0]
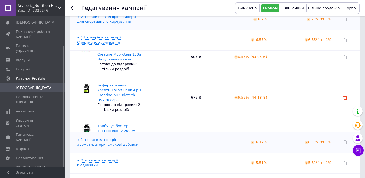
click at [345, 96] on icon at bounding box center [346, 98] width 4 height 4
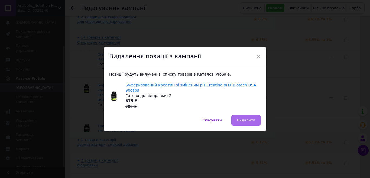
click at [246, 118] on span "Видалити" at bounding box center [246, 120] width 18 height 4
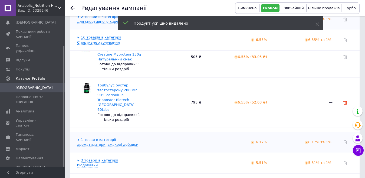
click at [344, 101] on icon at bounding box center [346, 103] width 4 height 4
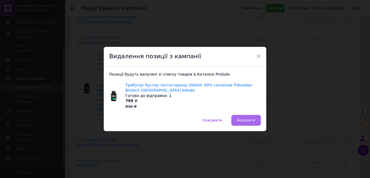
click at [243, 120] on span "Видалити" at bounding box center [246, 120] width 18 height 4
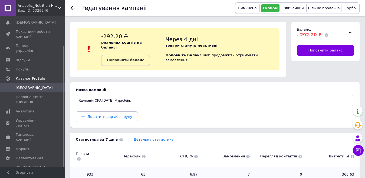
scroll to position [0, 0]
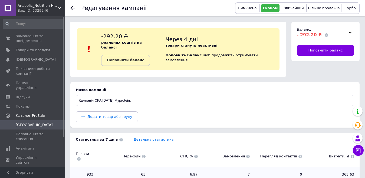
drag, startPoint x: 63, startPoint y: 54, endPoint x: 68, endPoint y: 8, distance: 46.0
click at [25, 39] on span "Замовлення та повідомлення" at bounding box center [33, 39] width 34 height 10
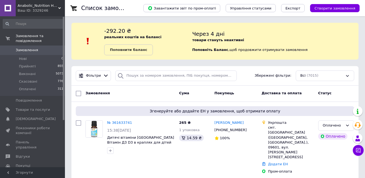
click at [35, 48] on span "Замовлення" at bounding box center [33, 50] width 34 height 5
click at [24, 107] on span "Товари та послуги" at bounding box center [33, 109] width 34 height 5
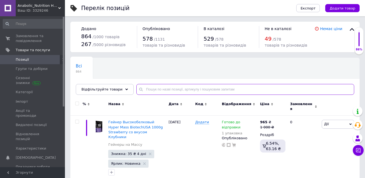
click at [142, 93] on input "text" at bounding box center [245, 89] width 218 height 11
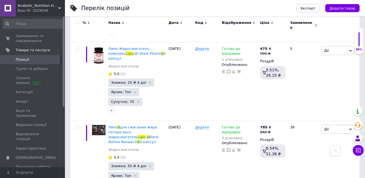
scroll to position [560, 0]
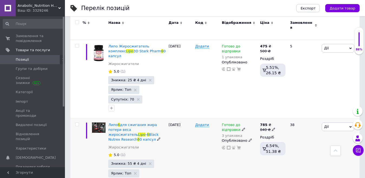
type input "LIPO 6"
click at [272, 128] on icon at bounding box center [273, 129] width 3 height 3
click at [286, 116] on input "840" at bounding box center [299, 121] width 41 height 11
type input "850"
click at [252, 132] on div "Готово до відправки 3 упаковка Опубліковано" at bounding box center [240, 159] width 38 height 83
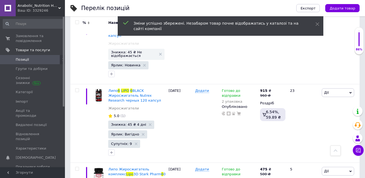
scroll to position [433, 0]
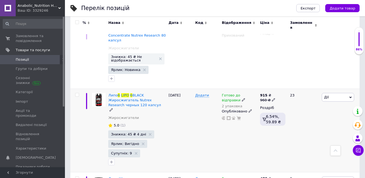
click at [272, 98] on icon at bounding box center [273, 99] width 3 height 3
click at [286, 86] on input "960" at bounding box center [299, 91] width 41 height 11
type input "970"
click at [234, 115] on div "Готово до відправки 2 упаковка Опубліковано" at bounding box center [240, 130] width 38 height 83
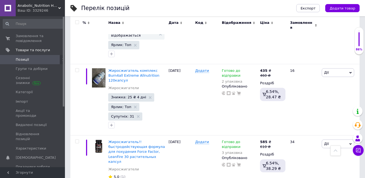
scroll to position [1207, 0]
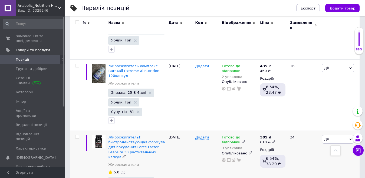
click at [272, 140] on use at bounding box center [273, 141] width 3 height 3
click at [287, 128] on input "610" at bounding box center [299, 133] width 41 height 11
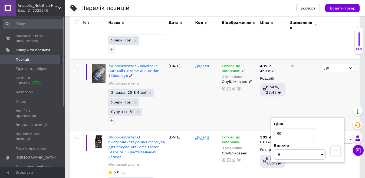
type input "60"
click at [260, 62] on div "435 ₴ 460 ₴ Роздріб 6.54%, 28.47 ₴" at bounding box center [273, 94] width 28 height 71
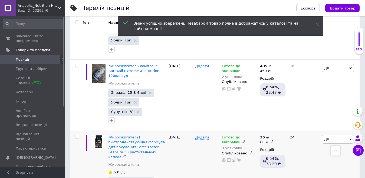
click at [270, 140] on icon at bounding box center [271, 141] width 3 height 3
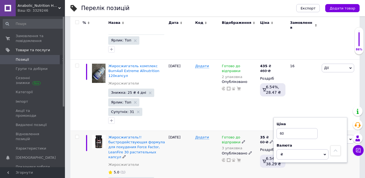
click at [256, 131] on div "Готово до відправки 3 упаковка Опубліковано" at bounding box center [240, 175] width 38 height 88
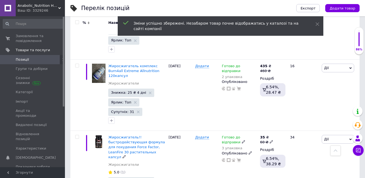
click at [270, 140] on icon at bounding box center [271, 141] width 3 height 3
click at [283, 128] on input "60" at bounding box center [297, 133] width 41 height 11
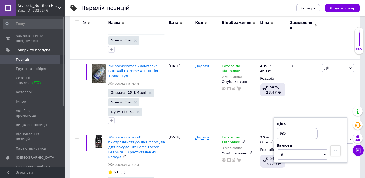
type input "980"
click at [256, 131] on div "Готово до відправки 3 упаковка Опубліковано" at bounding box center [240, 175] width 38 height 88
click at [272, 140] on icon at bounding box center [273, 141] width 3 height 3
click at [285, 128] on input "980" at bounding box center [299, 133] width 41 height 11
type input "900"
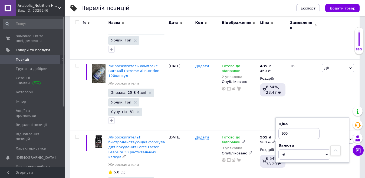
click at [227, 131] on div "Готово до відправки 3 упаковка Опубліковано" at bounding box center [240, 175] width 38 height 88
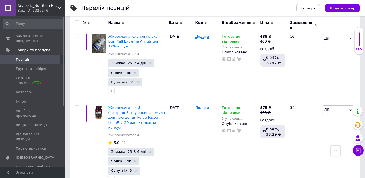
scroll to position [1241, 0]
